Goal: Check status: Check status

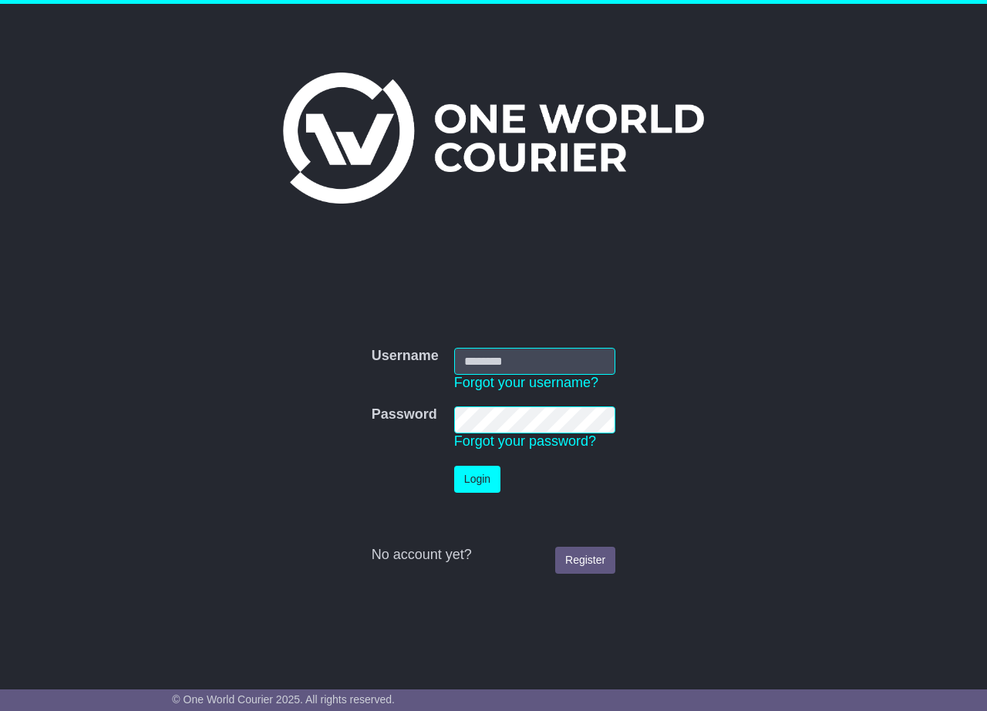
type input "**********"
click at [479, 473] on button "Login" at bounding box center [477, 479] width 46 height 27
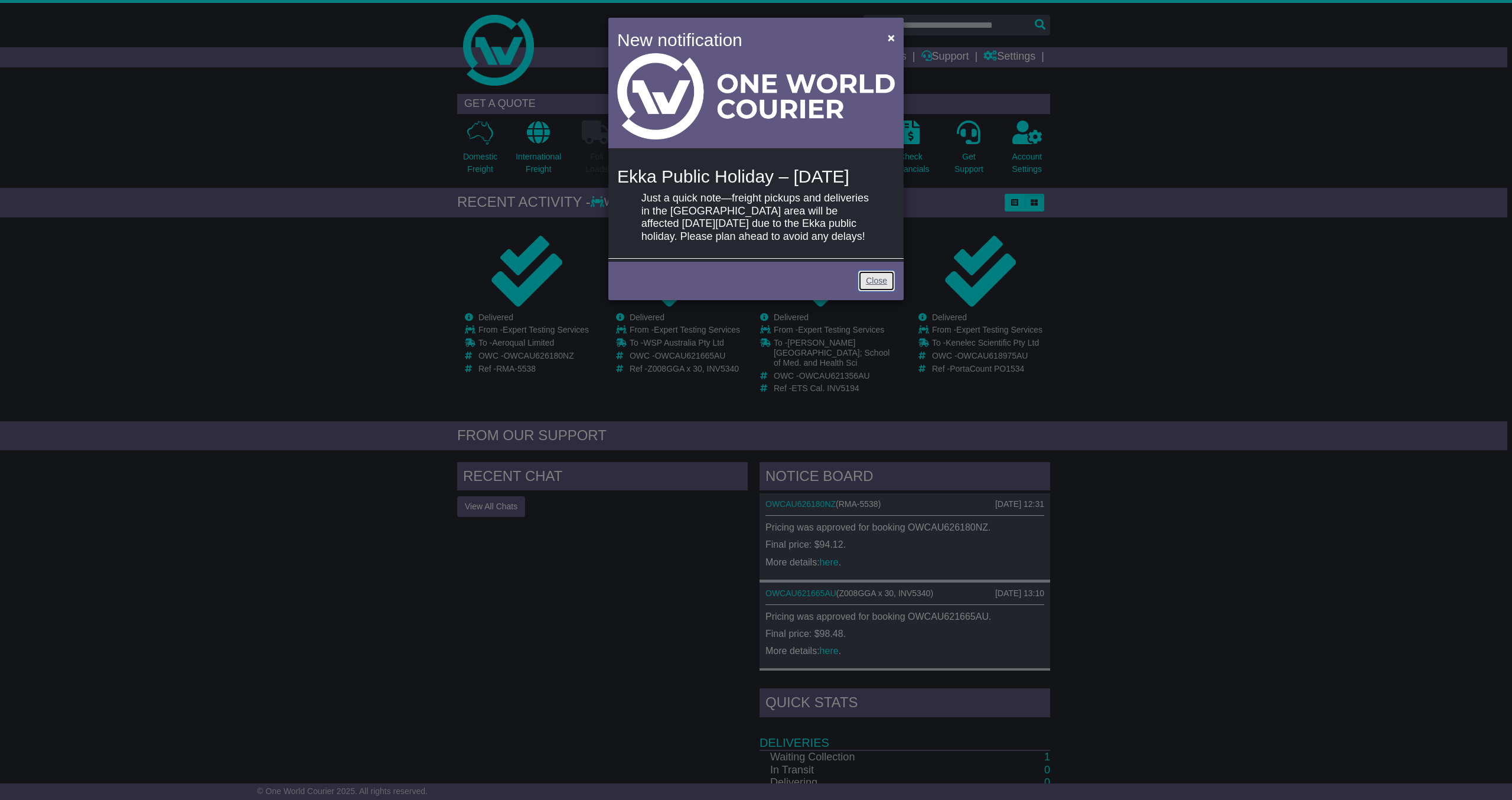
click at [756, 291] on link "Close" at bounding box center [877, 280] width 37 height 21
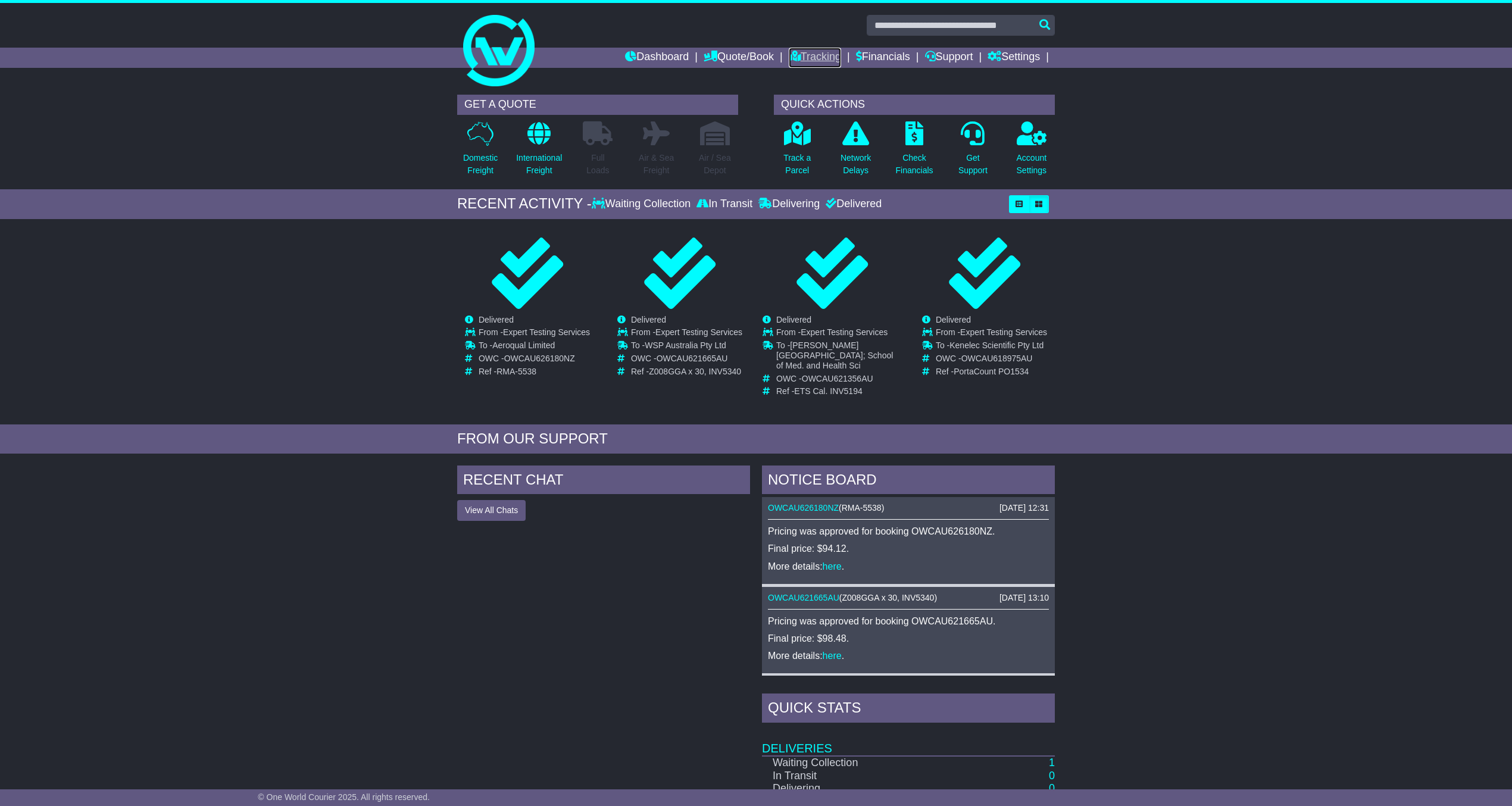
click at [761, 51] on link "Tracking" at bounding box center [815, 58] width 53 height 20
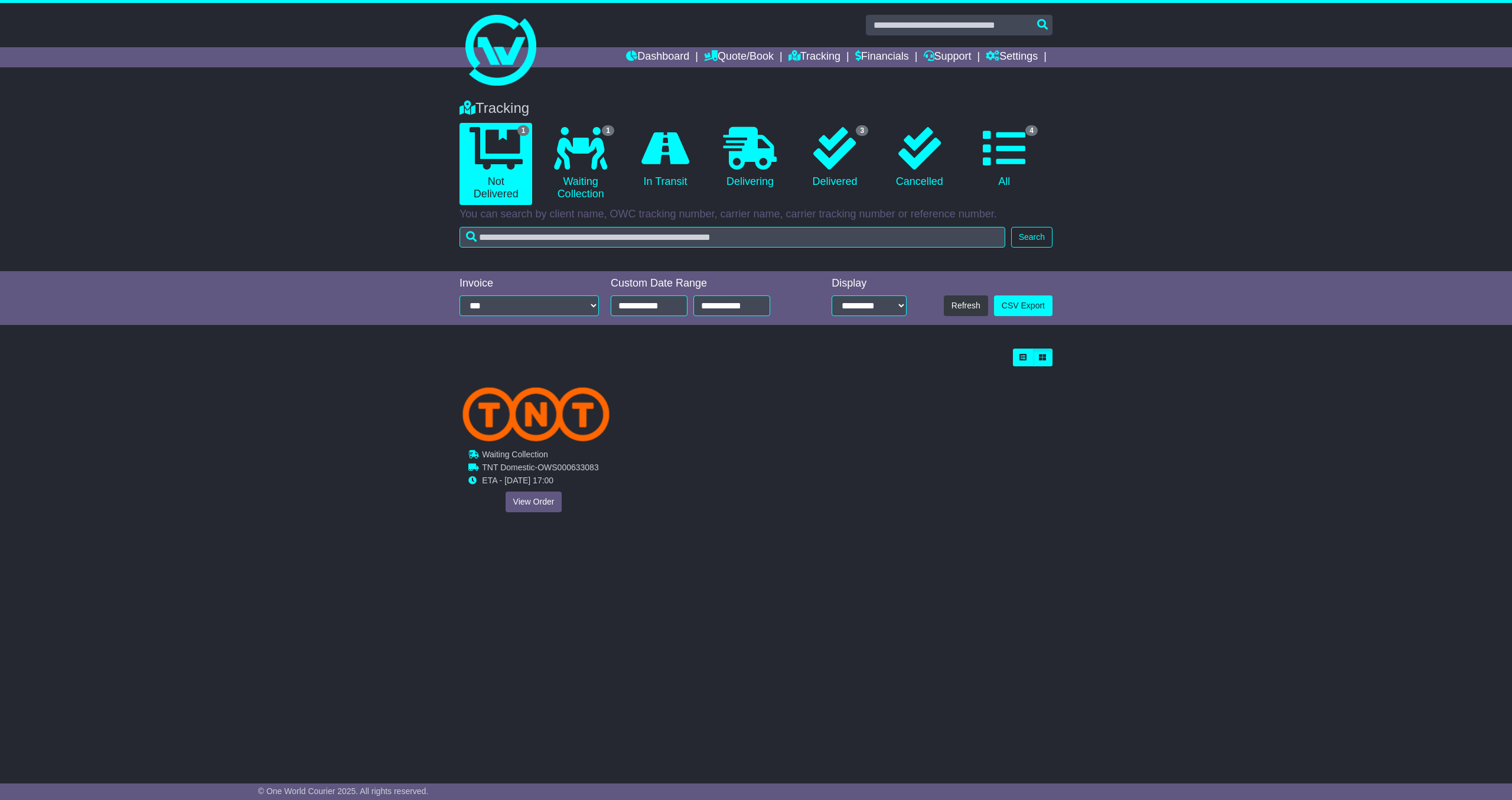
click at [526, 436] on img at bounding box center [536, 414] width 147 height 54
click at [540, 503] on link "View Order" at bounding box center [534, 501] width 57 height 21
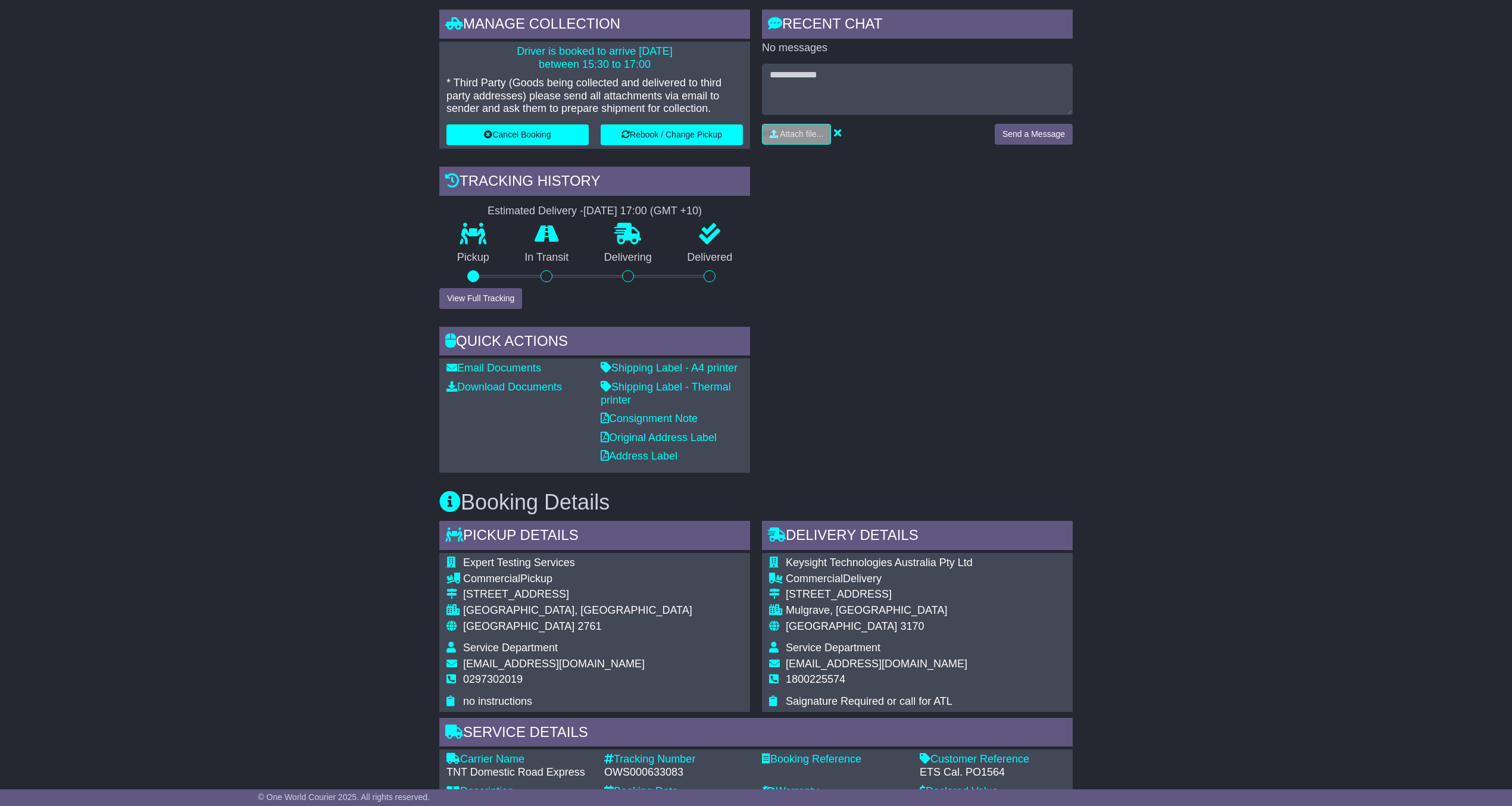
scroll to position [317, 0]
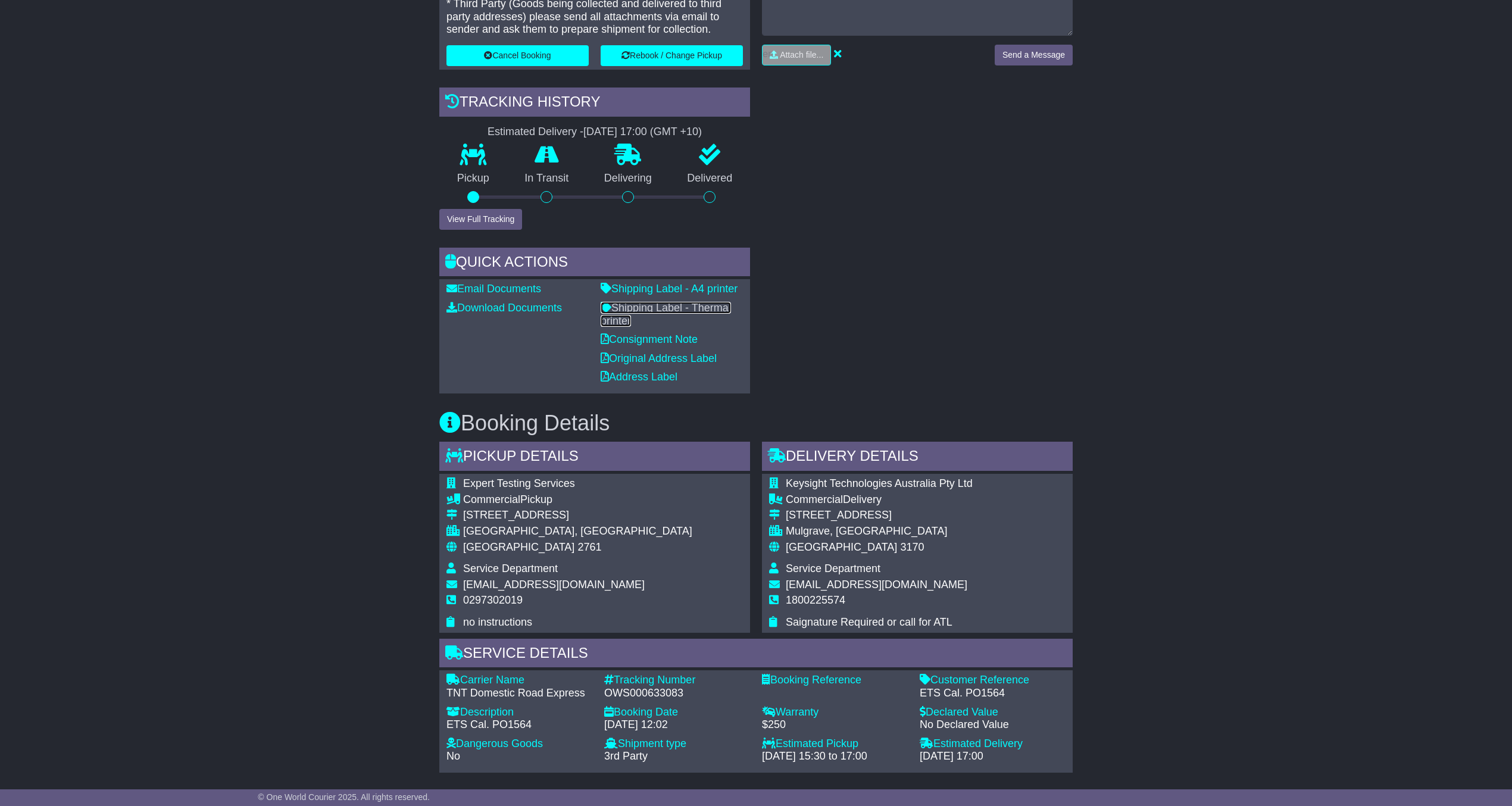
click at [673, 307] on link "Shipping Label - Thermal printer" at bounding box center [666, 314] width 131 height 25
